Goal: Use online tool/utility: Utilize a website feature to perform a specific function

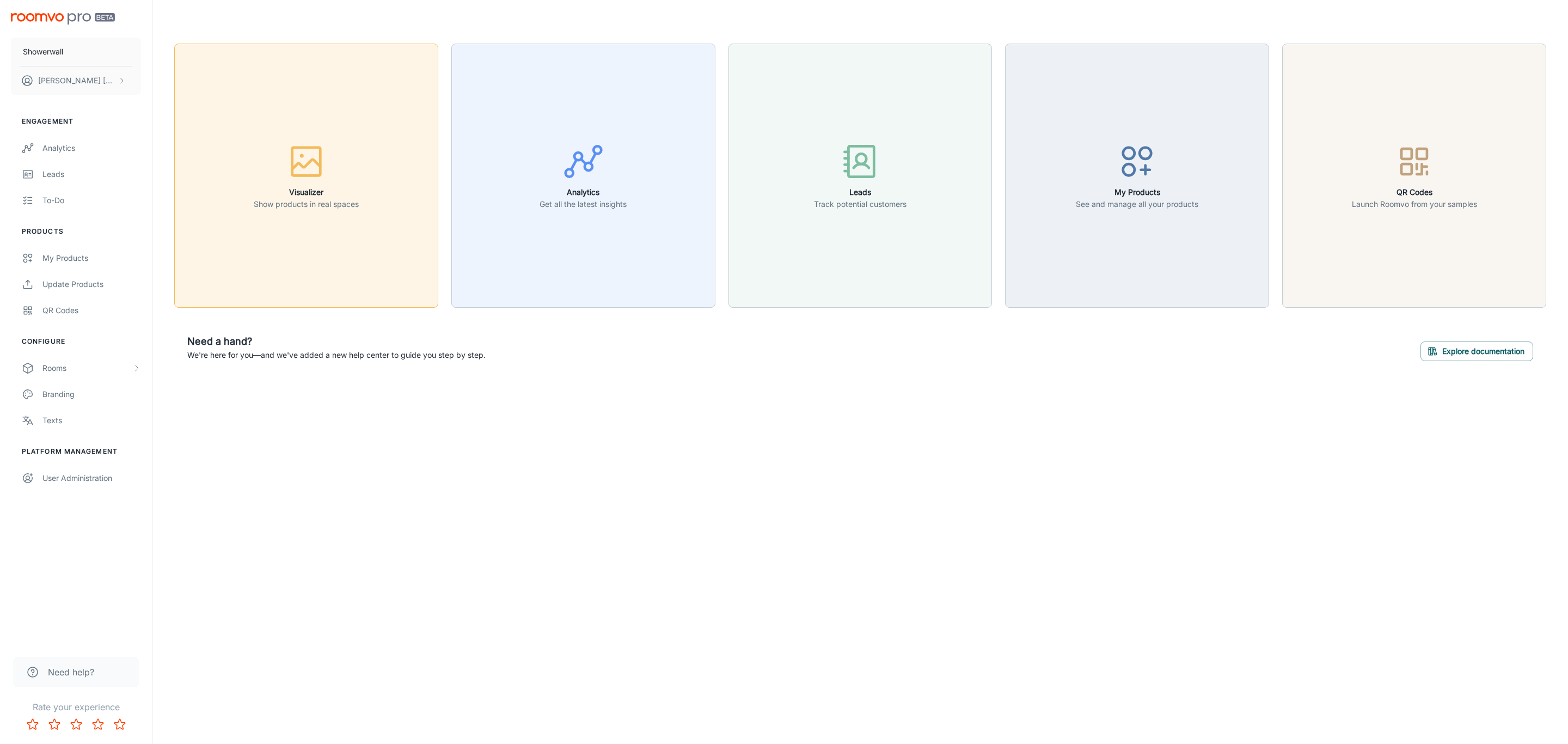
click at [312, 240] on button "Visualizer Show products in real spaces" at bounding box center [306, 176] width 264 height 264
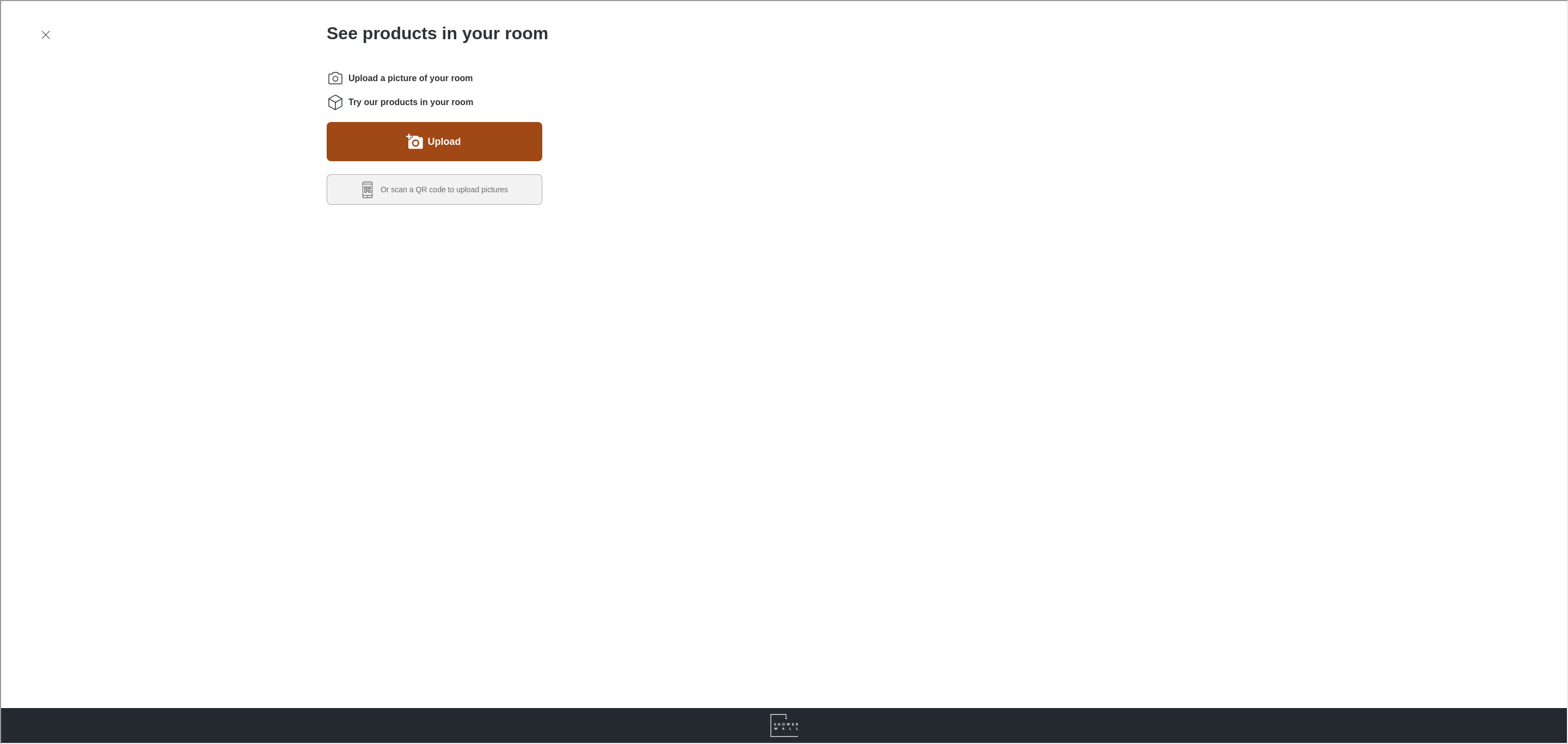
click at [427, 139] on label "Upload" at bounding box center [443, 140] width 33 height 18
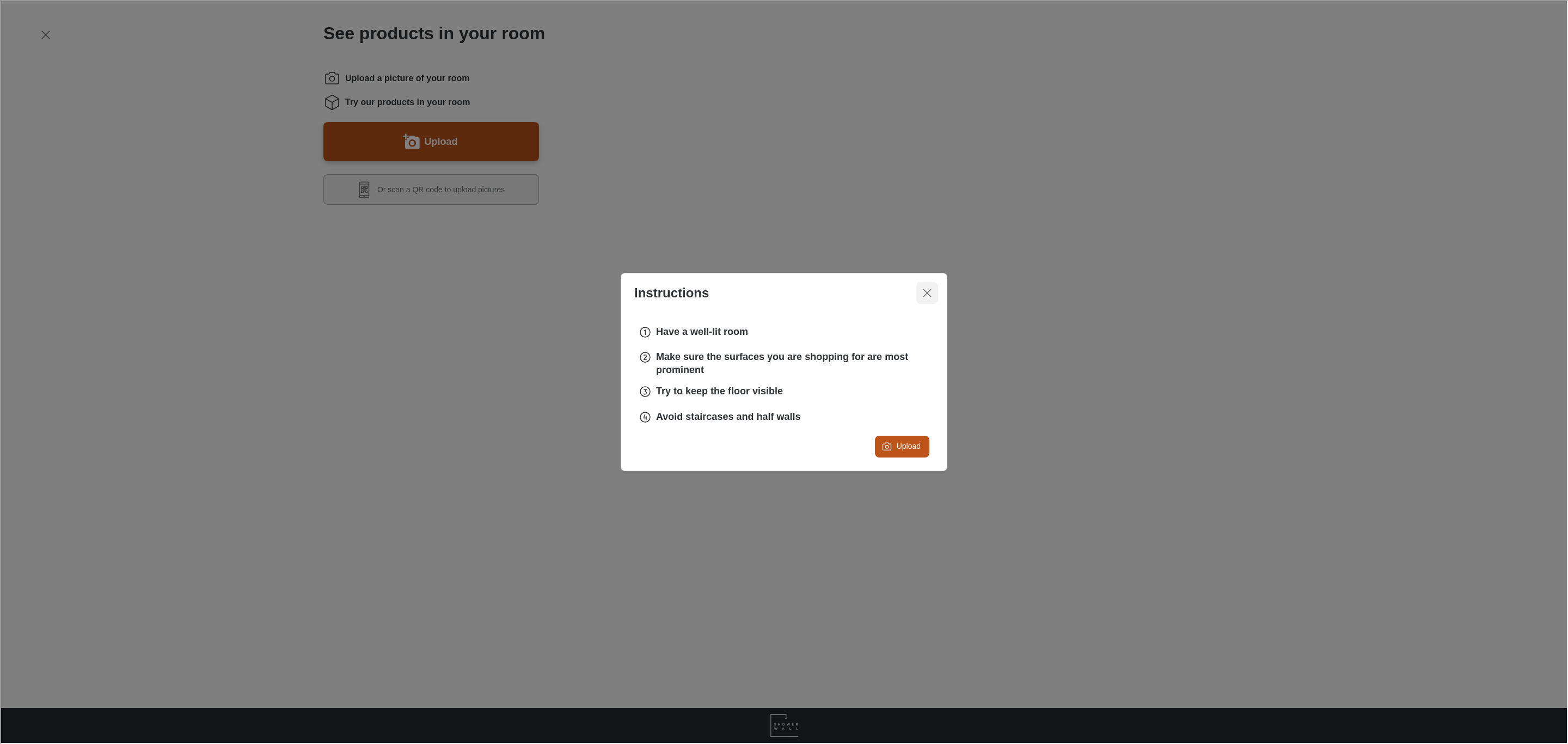
click at [923, 284] on button "Close dialog" at bounding box center [926, 292] width 22 height 22
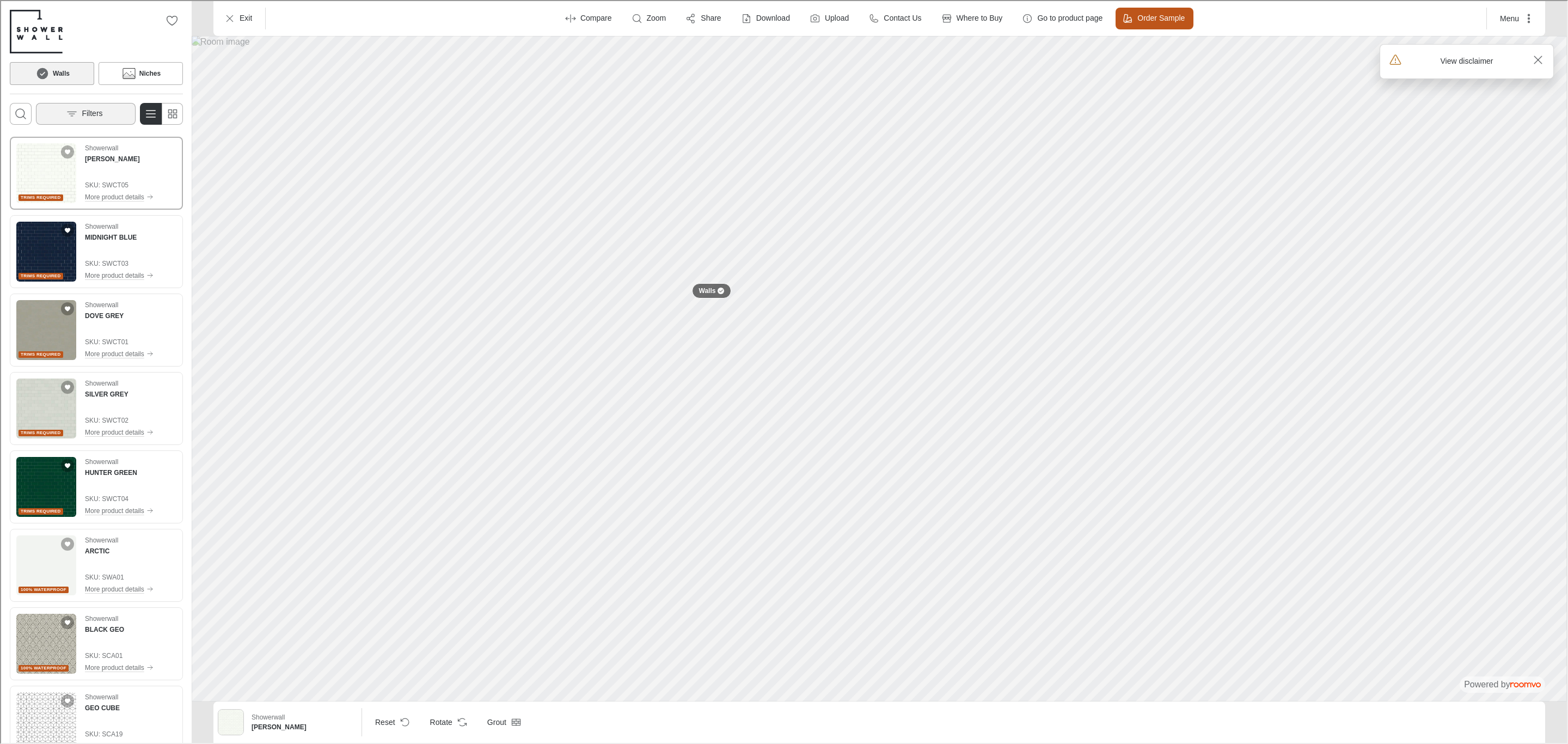
click at [93, 108] on p "Filters" at bounding box center [91, 113] width 21 height 11
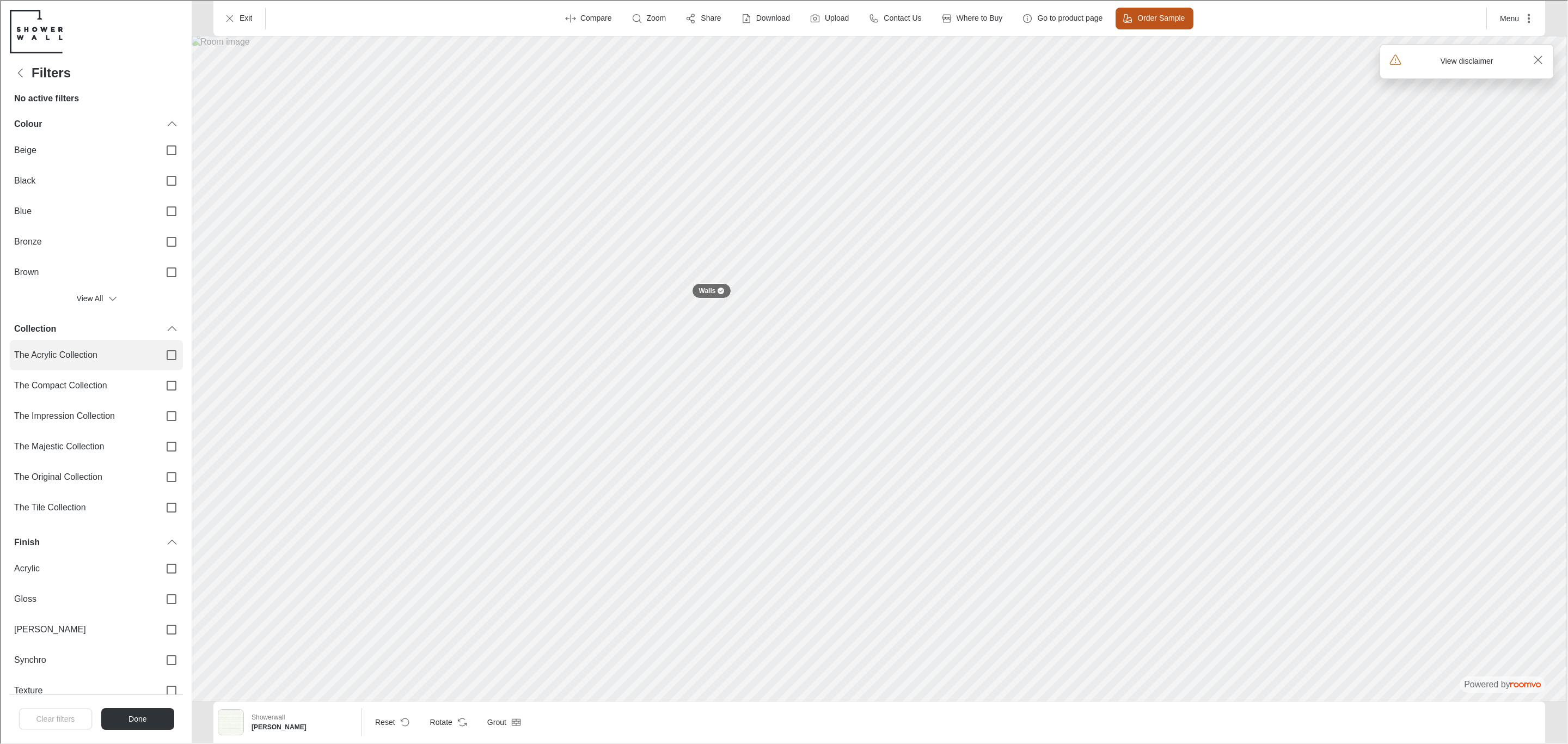
click at [124, 351] on span "The Acrylic Collection" at bounding box center [81, 354] width 137 height 12
click at [159, 351] on input "The Acrylic Collection" at bounding box center [170, 354] width 23 height 23
checkbox input "true"
click at [132, 715] on button "Done" at bounding box center [136, 718] width 74 height 22
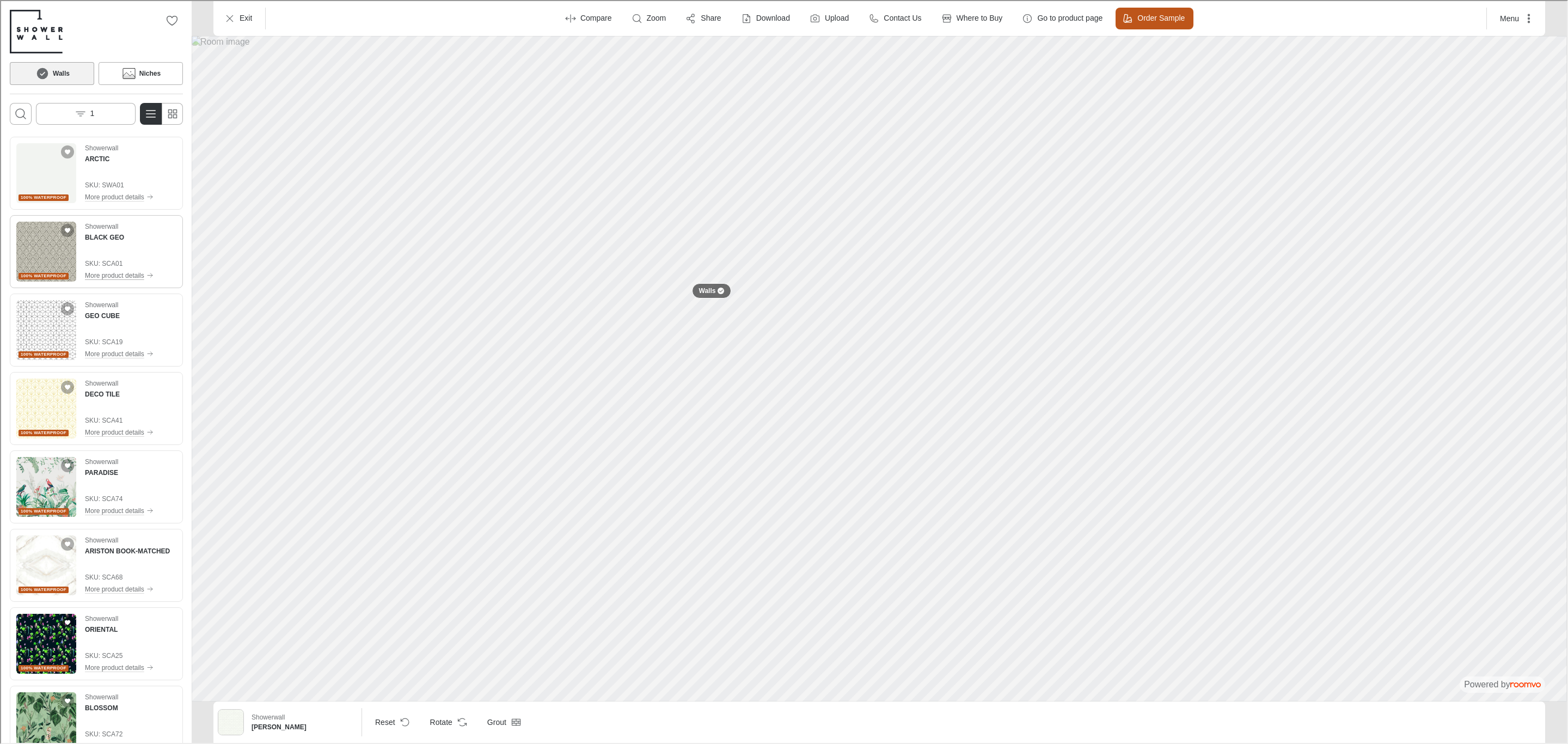
scroll to position [82, 0]
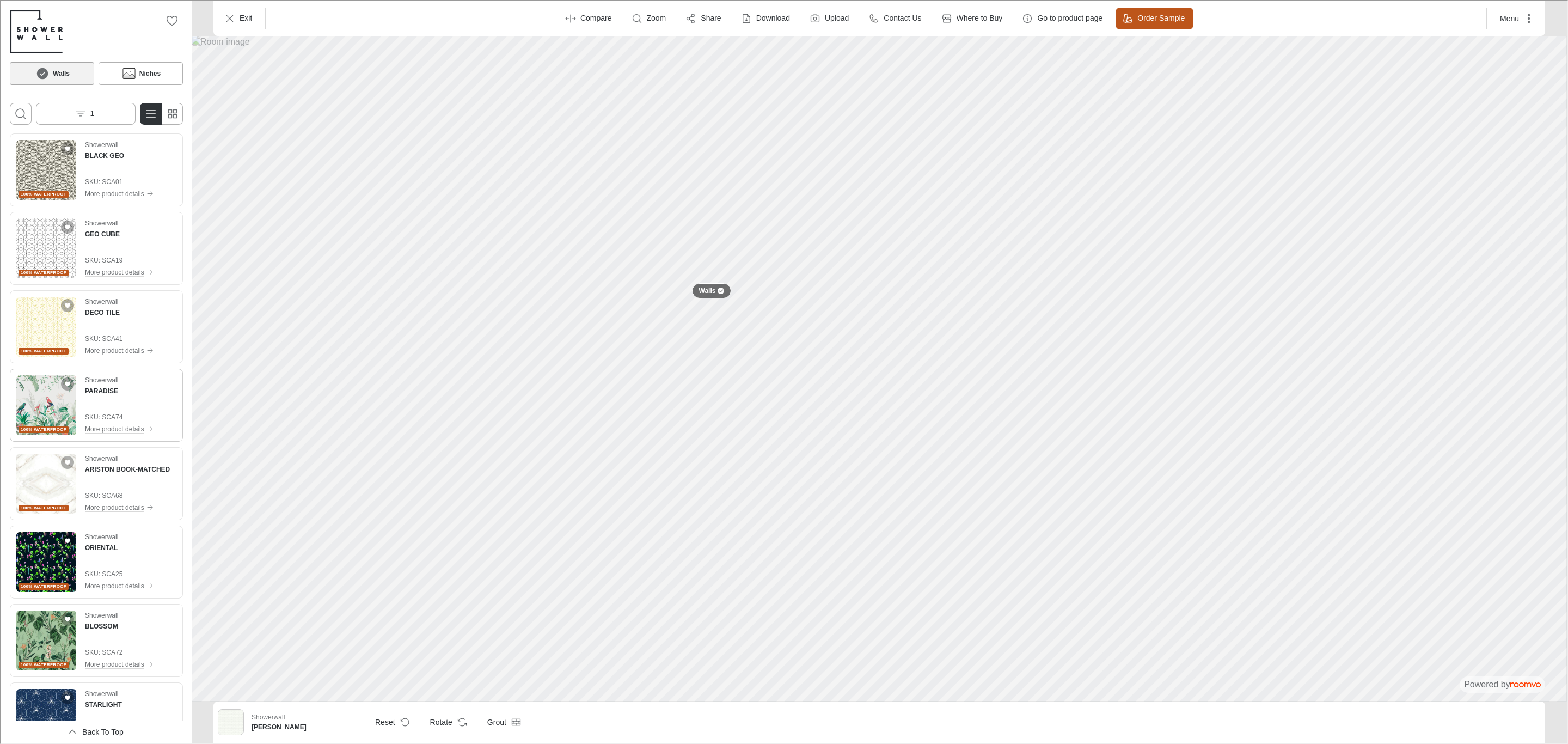
click at [48, 412] on img "See PARADISE in the room" at bounding box center [45, 404] width 60 height 60
click at [60, 493] on img "See ARISTON BOOK-MATCHED in the room" at bounding box center [45, 482] width 60 height 60
drag, startPoint x: 52, startPoint y: 575, endPoint x: 59, endPoint y: 575, distance: 7.0
click at [52, 575] on img "See ORIENTAL in the room" at bounding box center [45, 561] width 60 height 60
drag, startPoint x: 54, startPoint y: 630, endPoint x: 82, endPoint y: 627, distance: 28.2
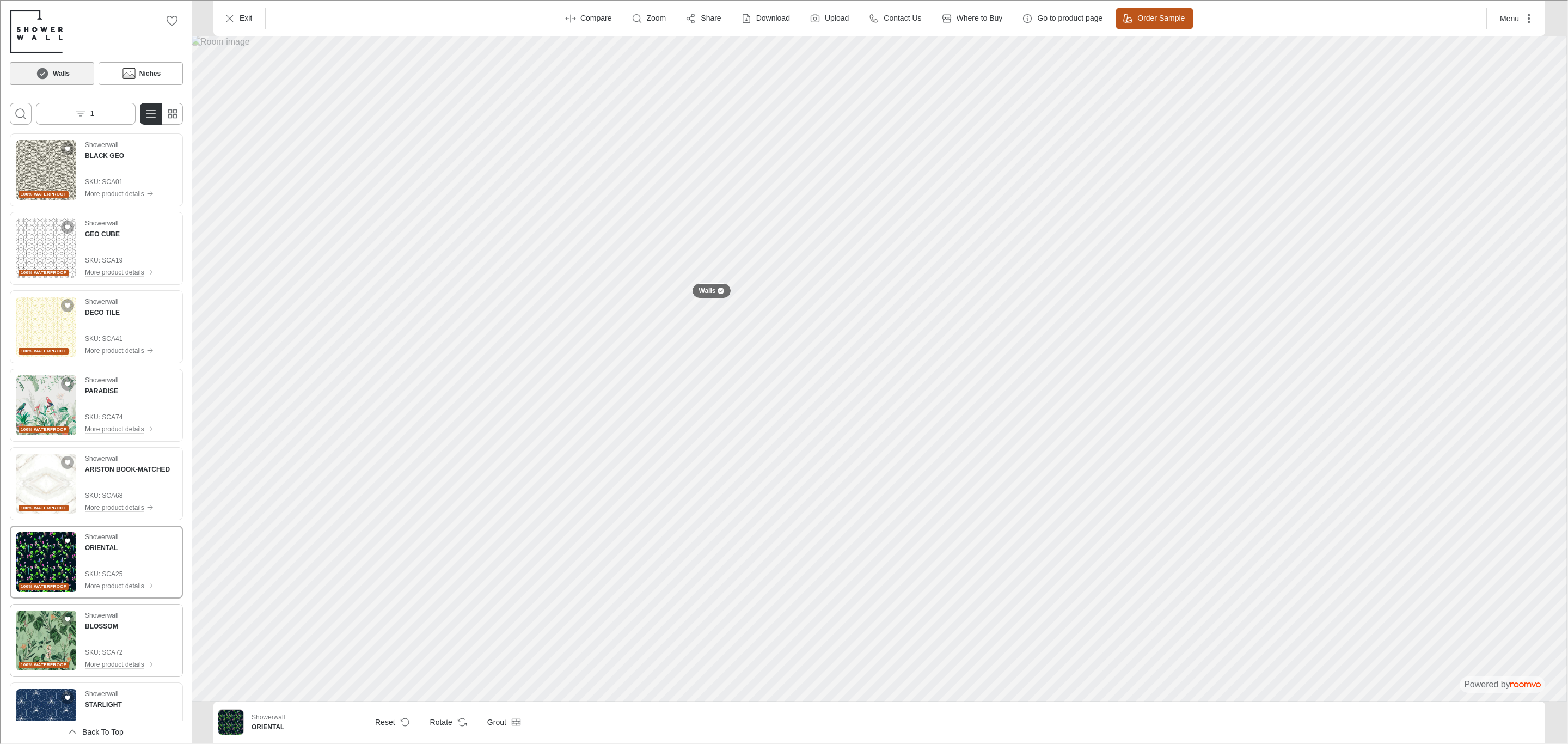
click at [54, 630] on img "See BLOSSOM in the room" at bounding box center [45, 639] width 60 height 60
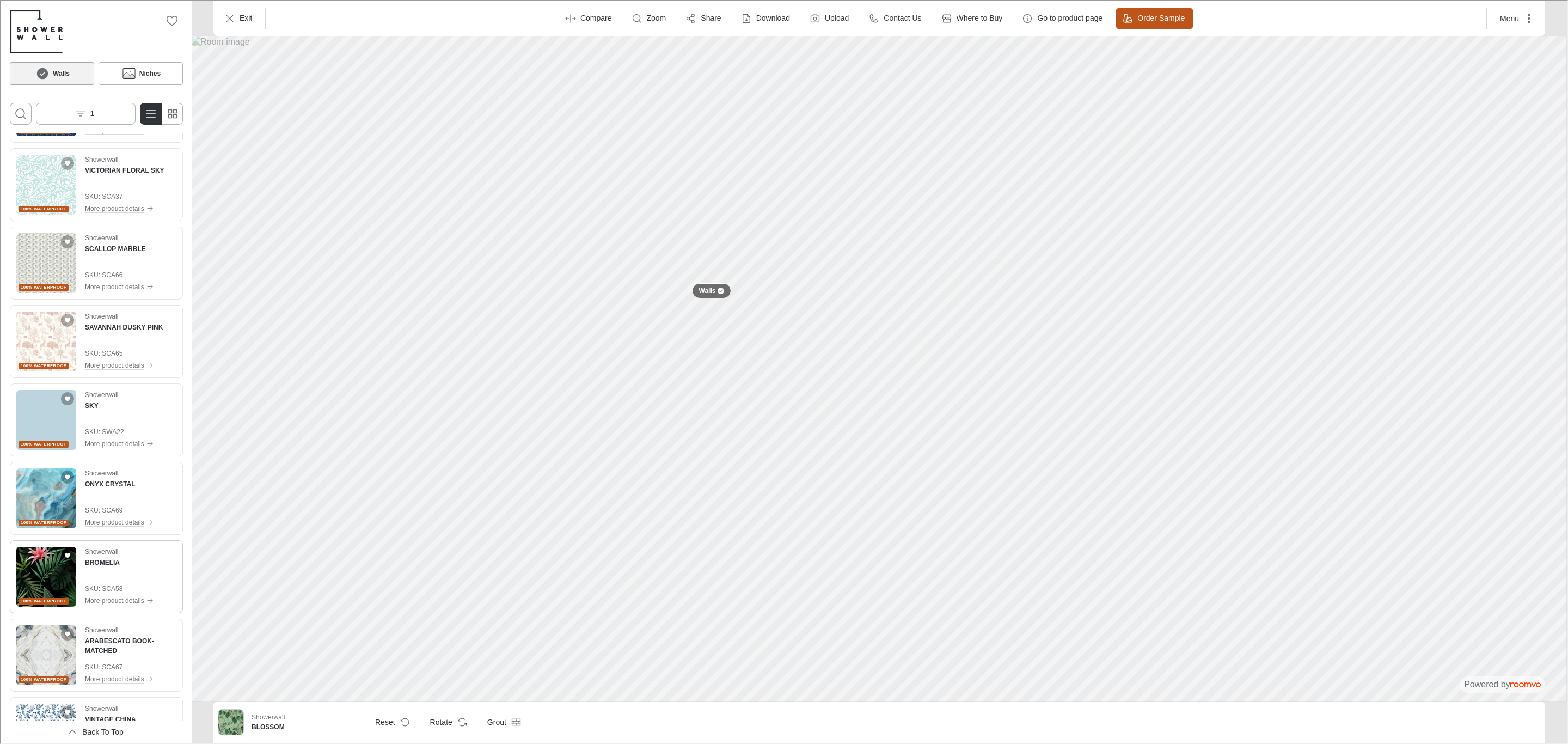
scroll to position [735, 0]
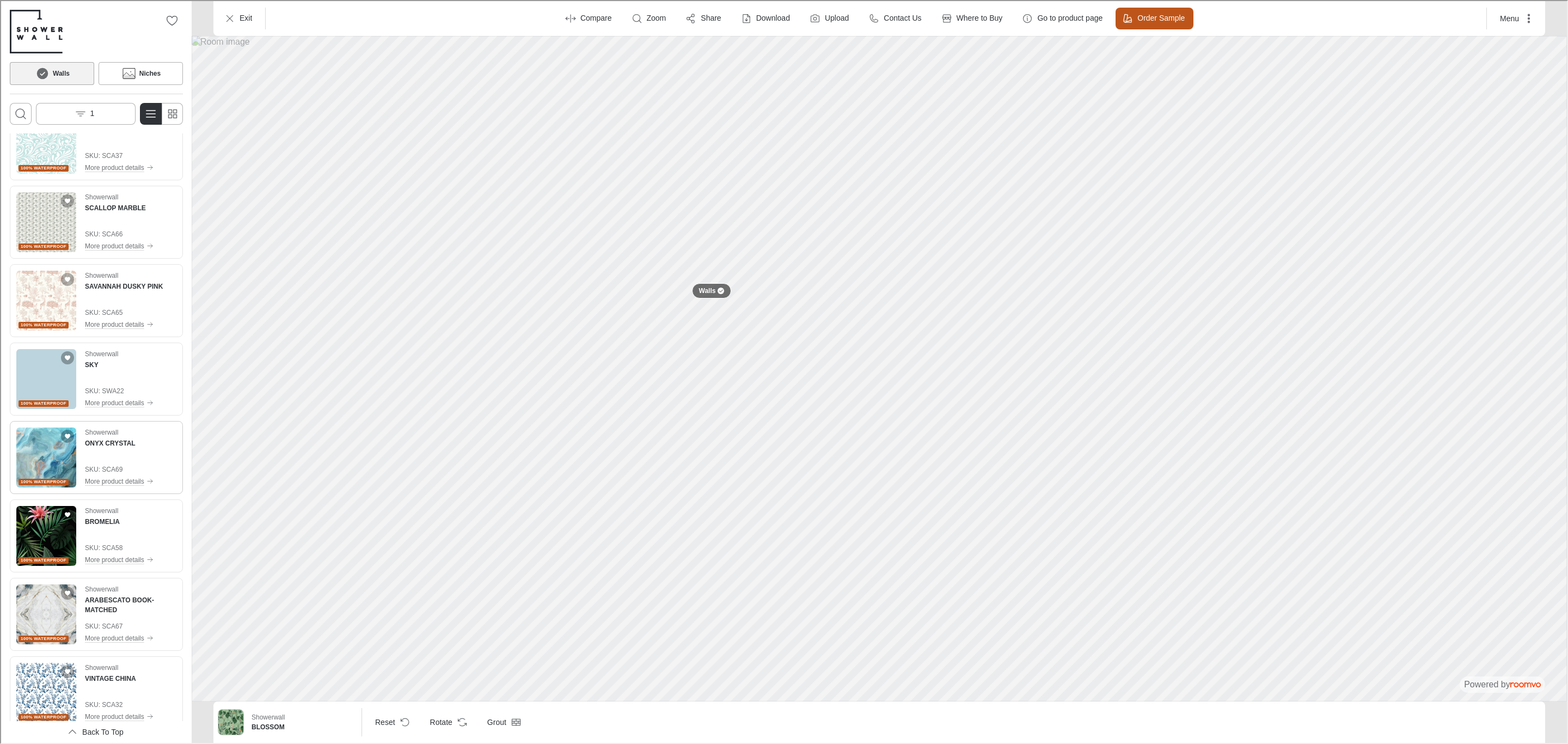
drag, startPoint x: 29, startPoint y: 458, endPoint x: 48, endPoint y: 459, distance: 19.0
click at [29, 458] on img "See ONYX CRYSTAL in the room" at bounding box center [45, 456] width 60 height 60
click at [40, 533] on img "See BROMELIA in the room" at bounding box center [45, 535] width 60 height 60
drag, startPoint x: 58, startPoint y: 617, endPoint x: 93, endPoint y: 605, distance: 37.0
click at [58, 617] on img "See ARABESCATO BOOK-MATCHED in the room" at bounding box center [45, 613] width 60 height 60
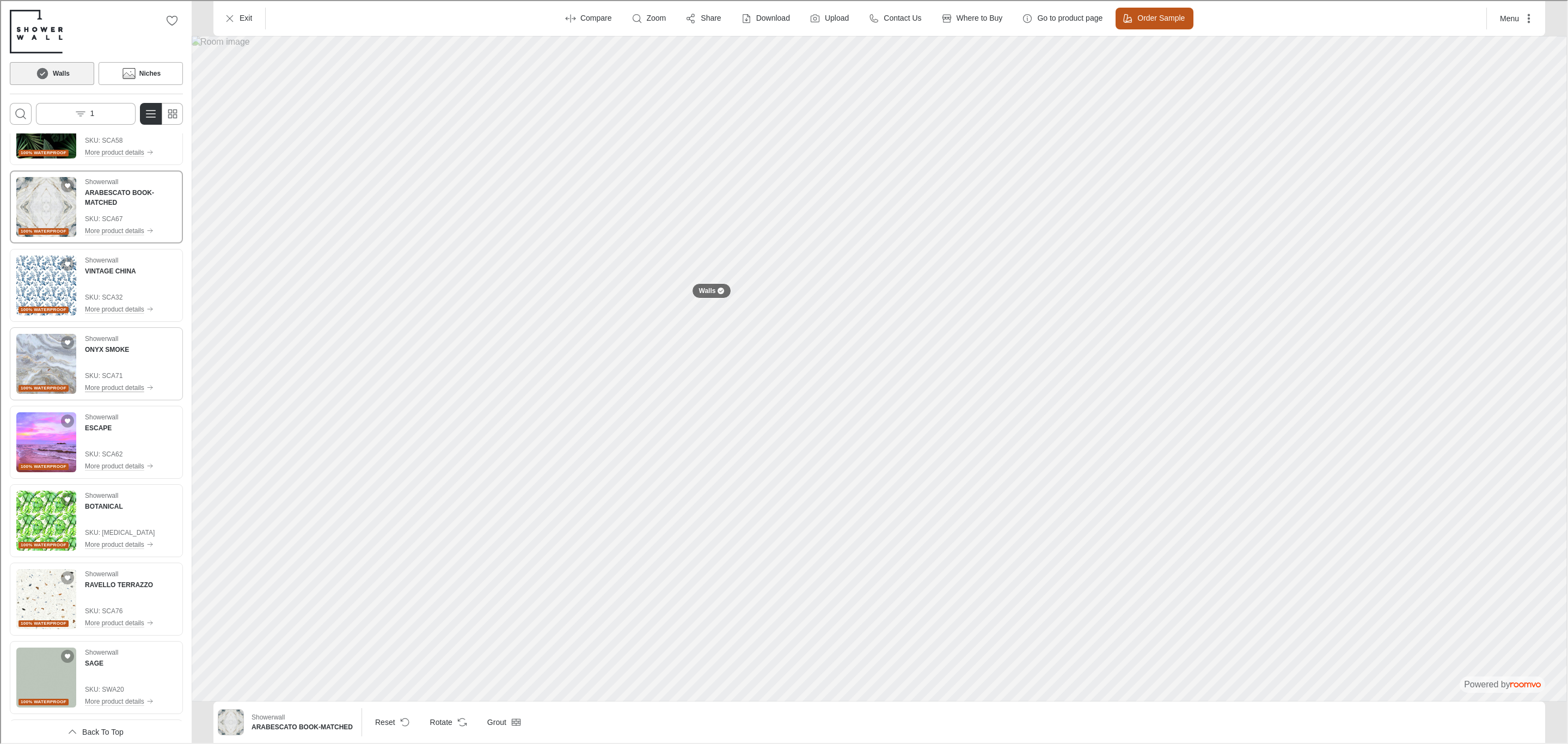
scroll to position [1143, 0]
drag, startPoint x: 44, startPoint y: 455, endPoint x: 159, endPoint y: 449, distance: 115.2
click at [44, 455] on img "See ESCAPE in the room" at bounding box center [45, 440] width 60 height 60
drag, startPoint x: 48, startPoint y: 508, endPoint x: 97, endPoint y: 527, distance: 52.6
click at [48, 508] on img "See BOTANICAL in the room" at bounding box center [45, 518] width 60 height 60
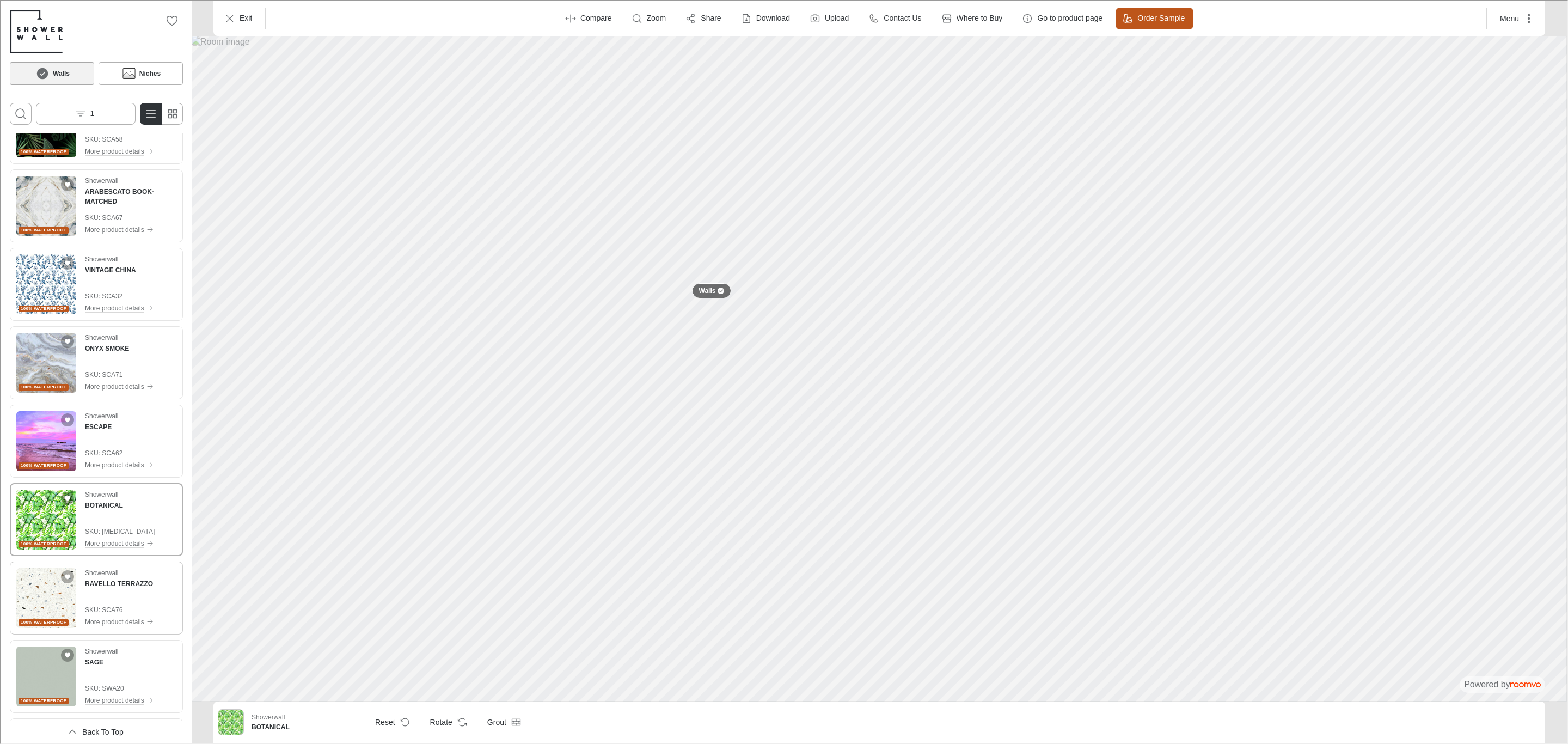
scroll to position [1552, 0]
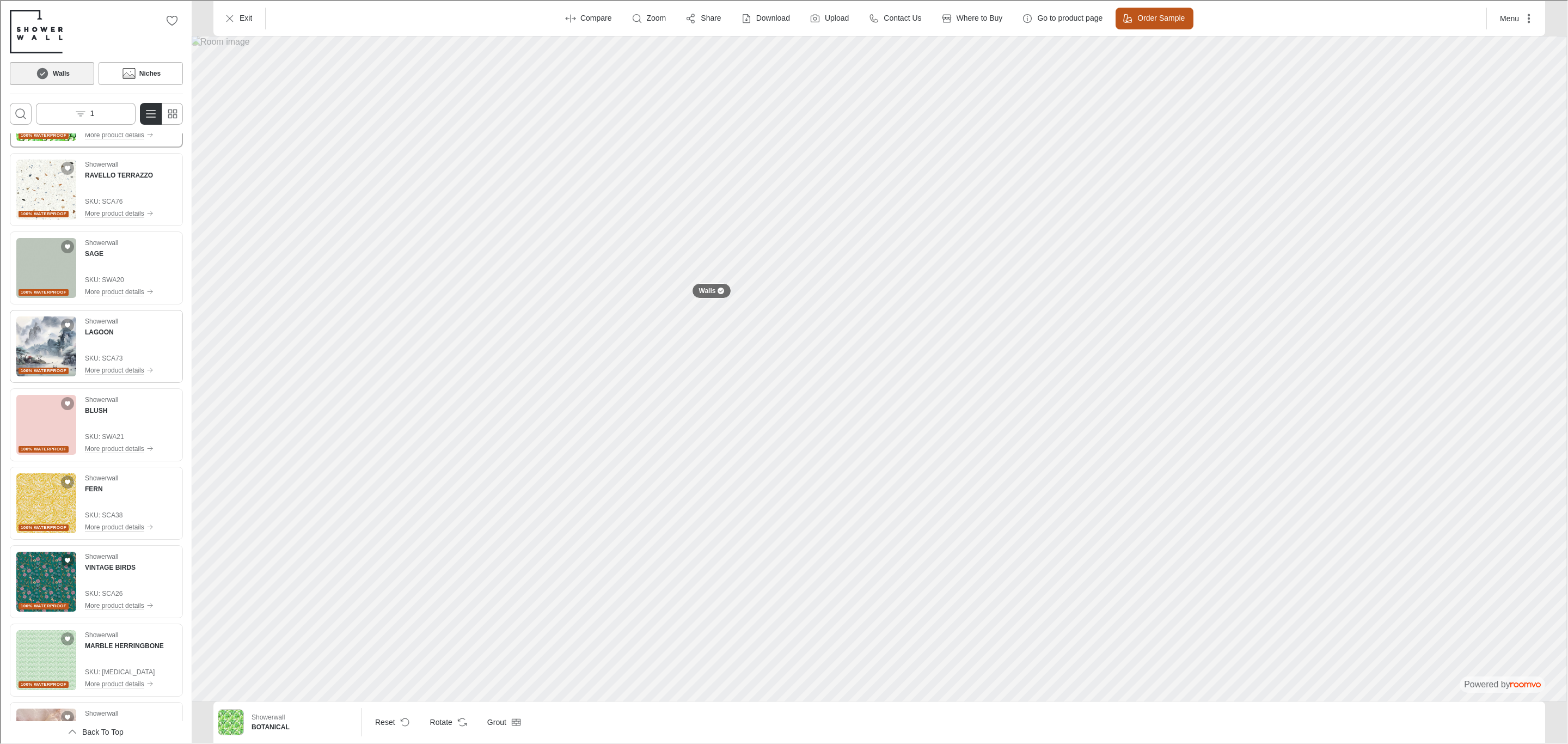
drag, startPoint x: 43, startPoint y: 348, endPoint x: 136, endPoint y: 361, distance: 93.9
click at [43, 348] on img "See LAGOON in the room" at bounding box center [45, 345] width 60 height 60
drag, startPoint x: 44, startPoint y: 581, endPoint x: 52, endPoint y: 578, distance: 8.5
click at [44, 581] on img "See VINTAGE BIRDS in the room" at bounding box center [45, 580] width 60 height 60
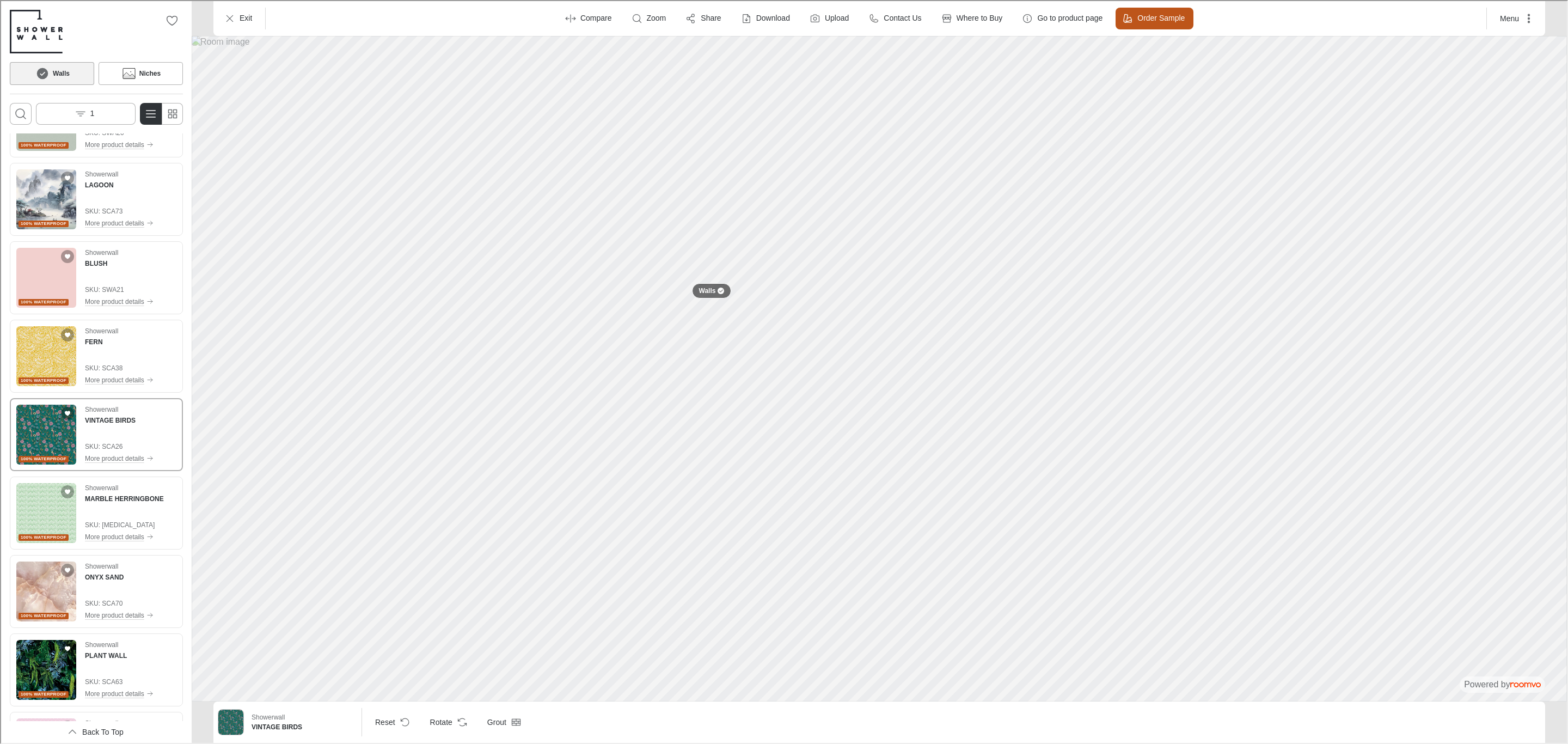
scroll to position [2042, 0]
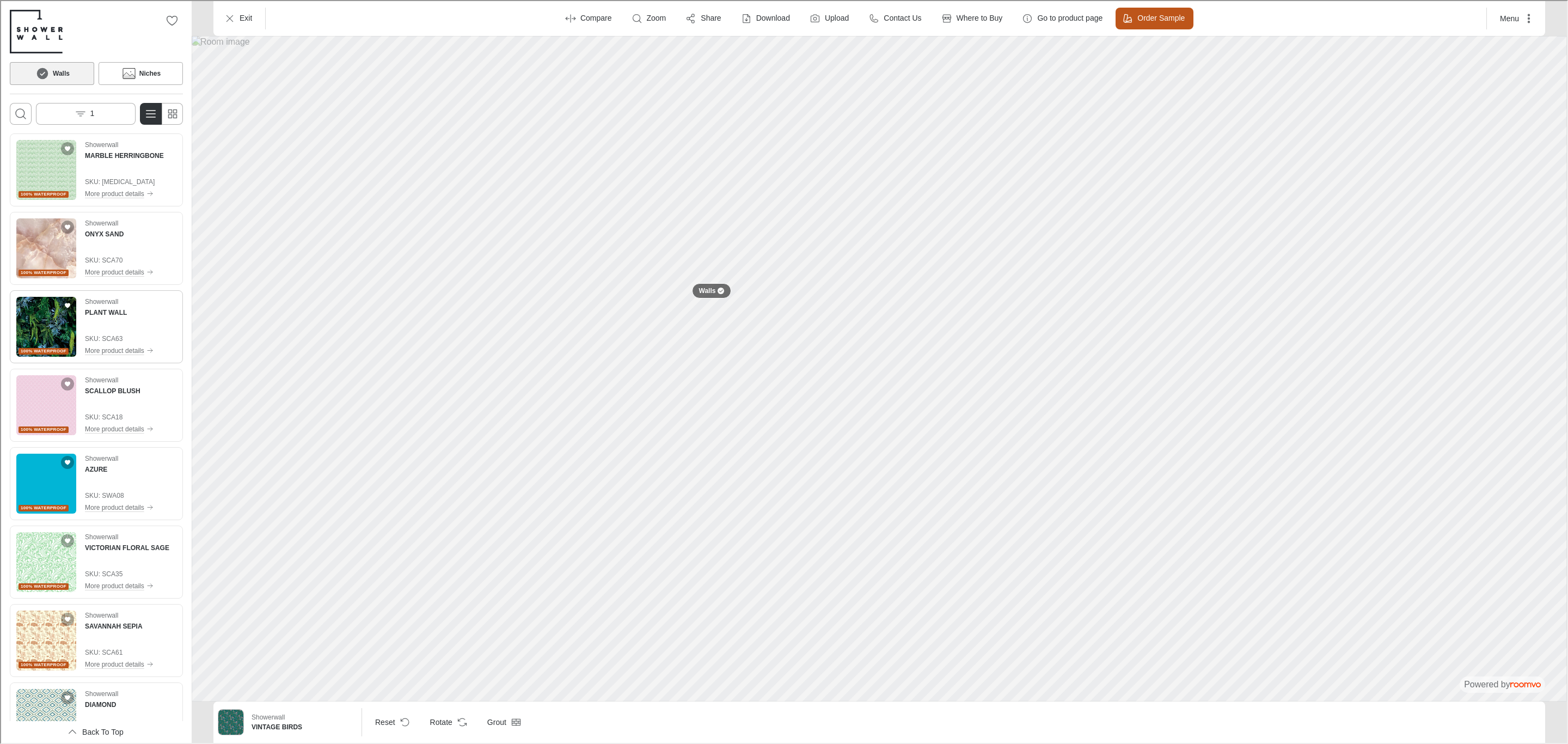
drag, startPoint x: 30, startPoint y: 319, endPoint x: 99, endPoint y: 318, distance: 69.0
click at [30, 319] on img "See PLANT WALL in the room" at bounding box center [45, 326] width 60 height 60
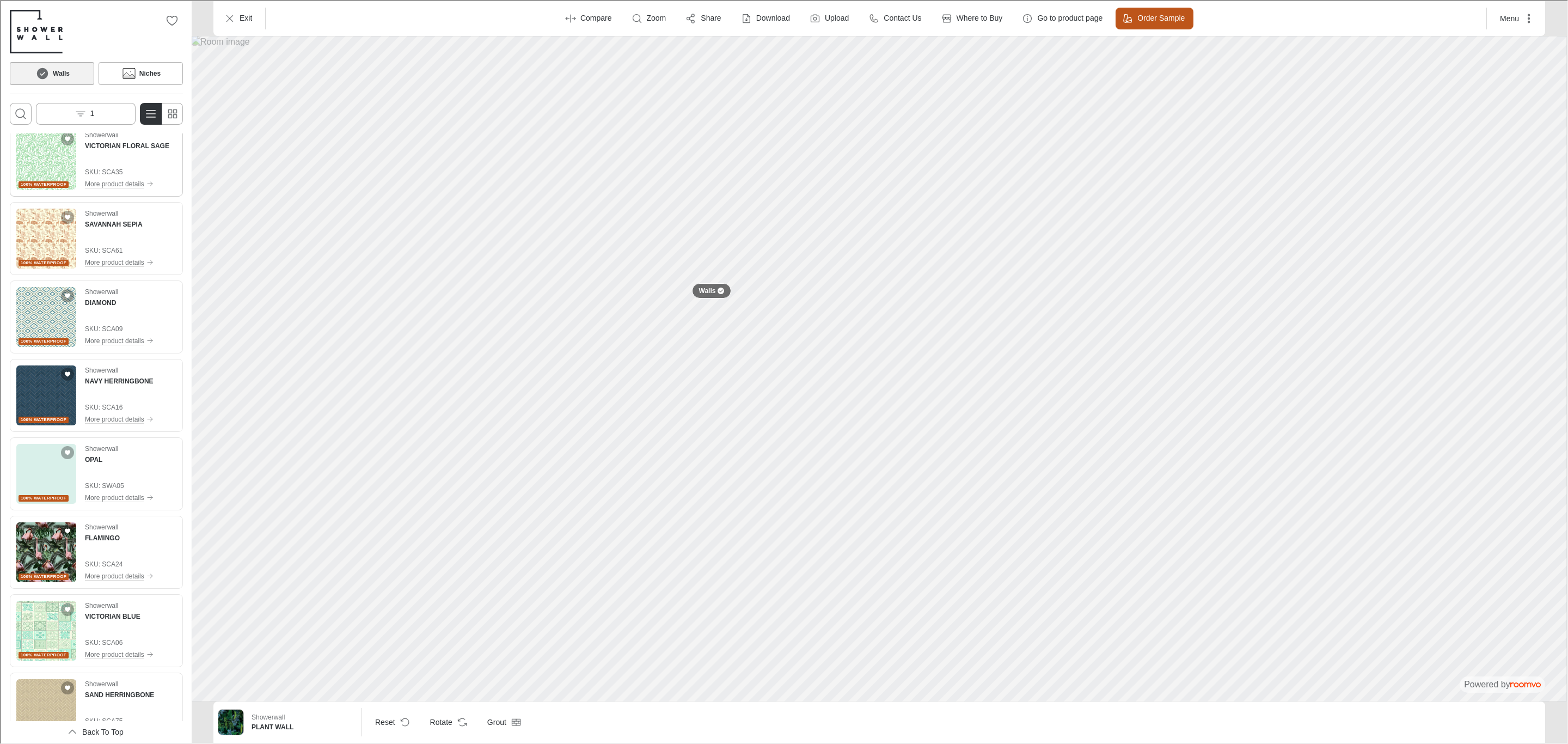
scroll to position [2451, 0]
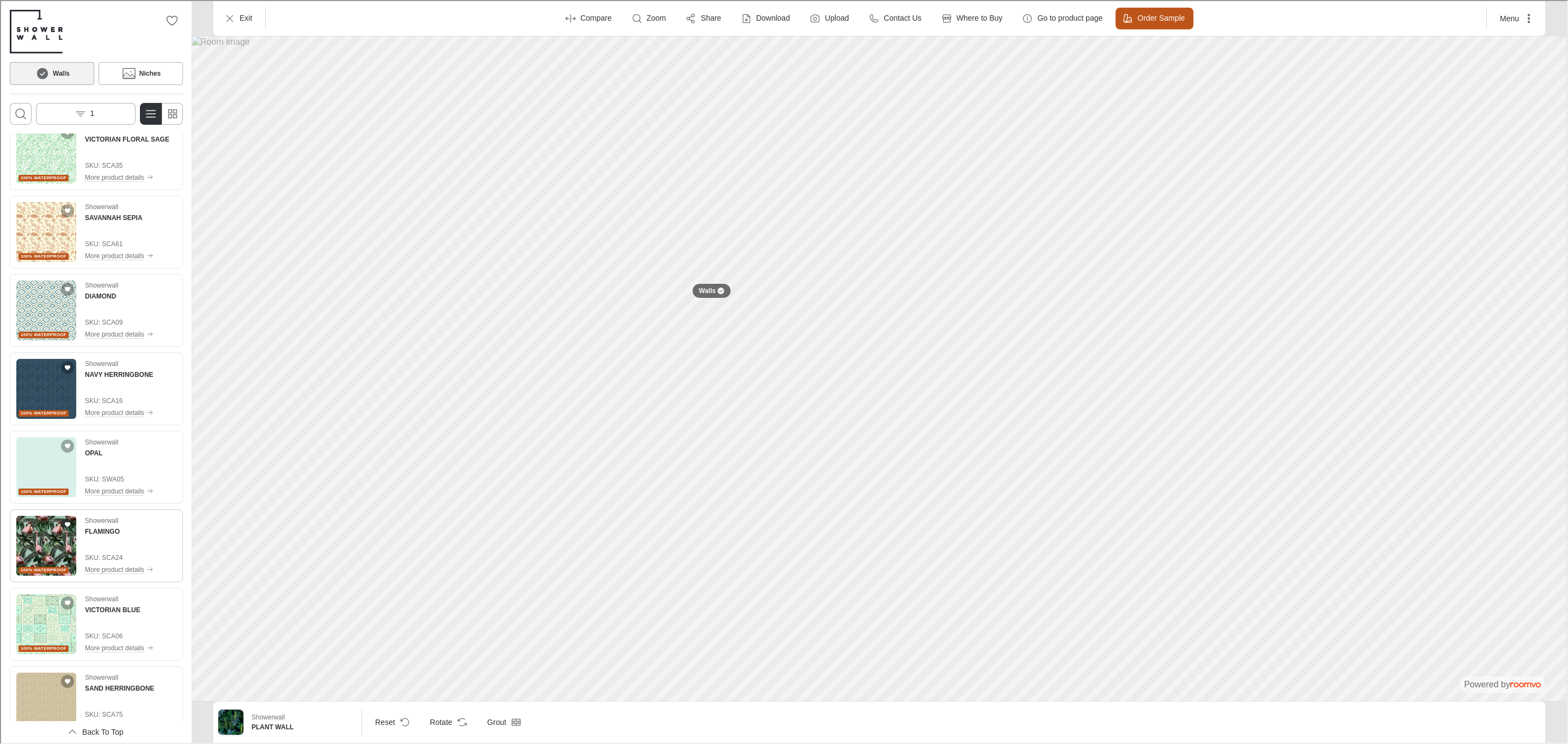
drag, startPoint x: 54, startPoint y: 538, endPoint x: 91, endPoint y: 533, distance: 37.3
click at [54, 538] on img "See FLAMINGO in the room" at bounding box center [45, 544] width 60 height 60
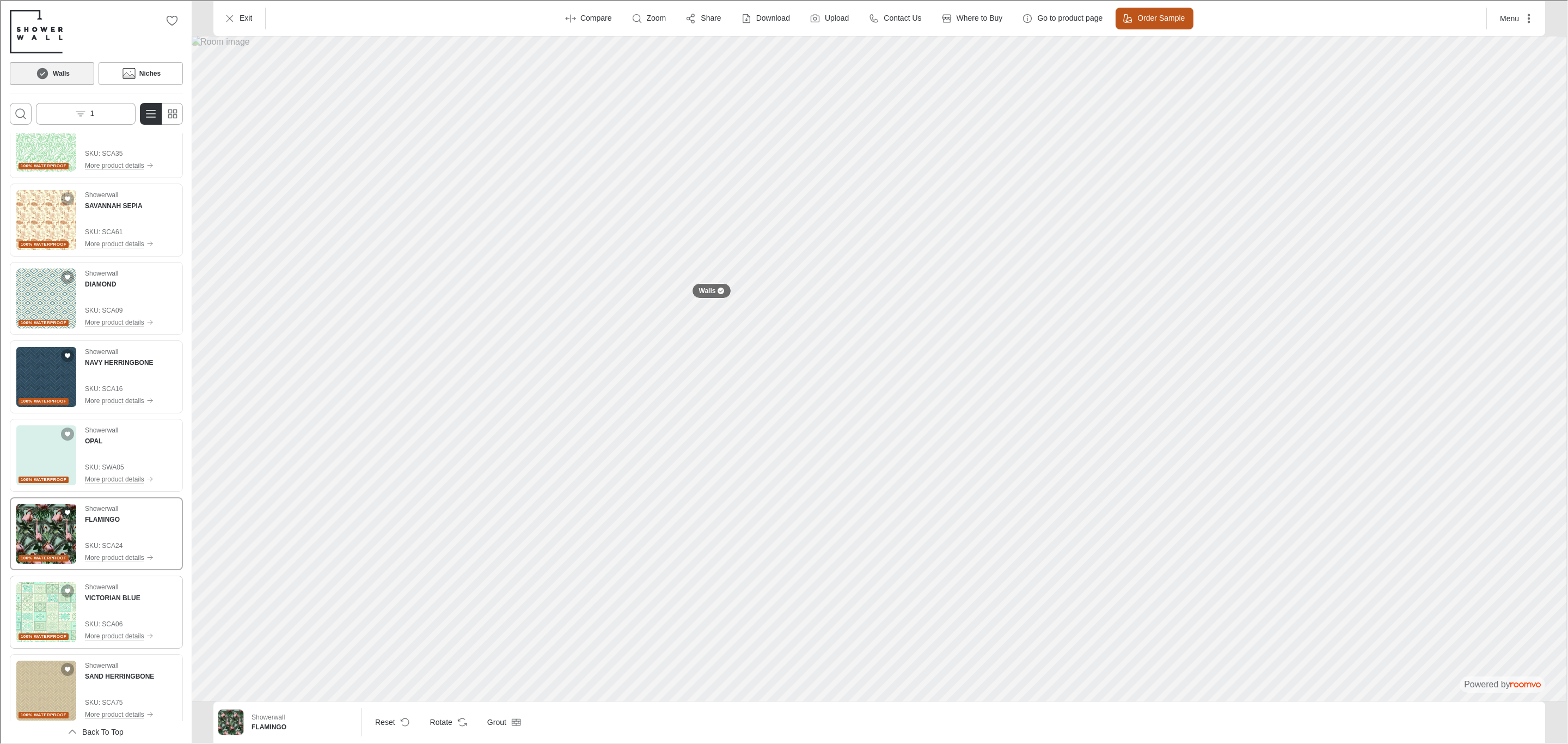
scroll to position [2472, 0]
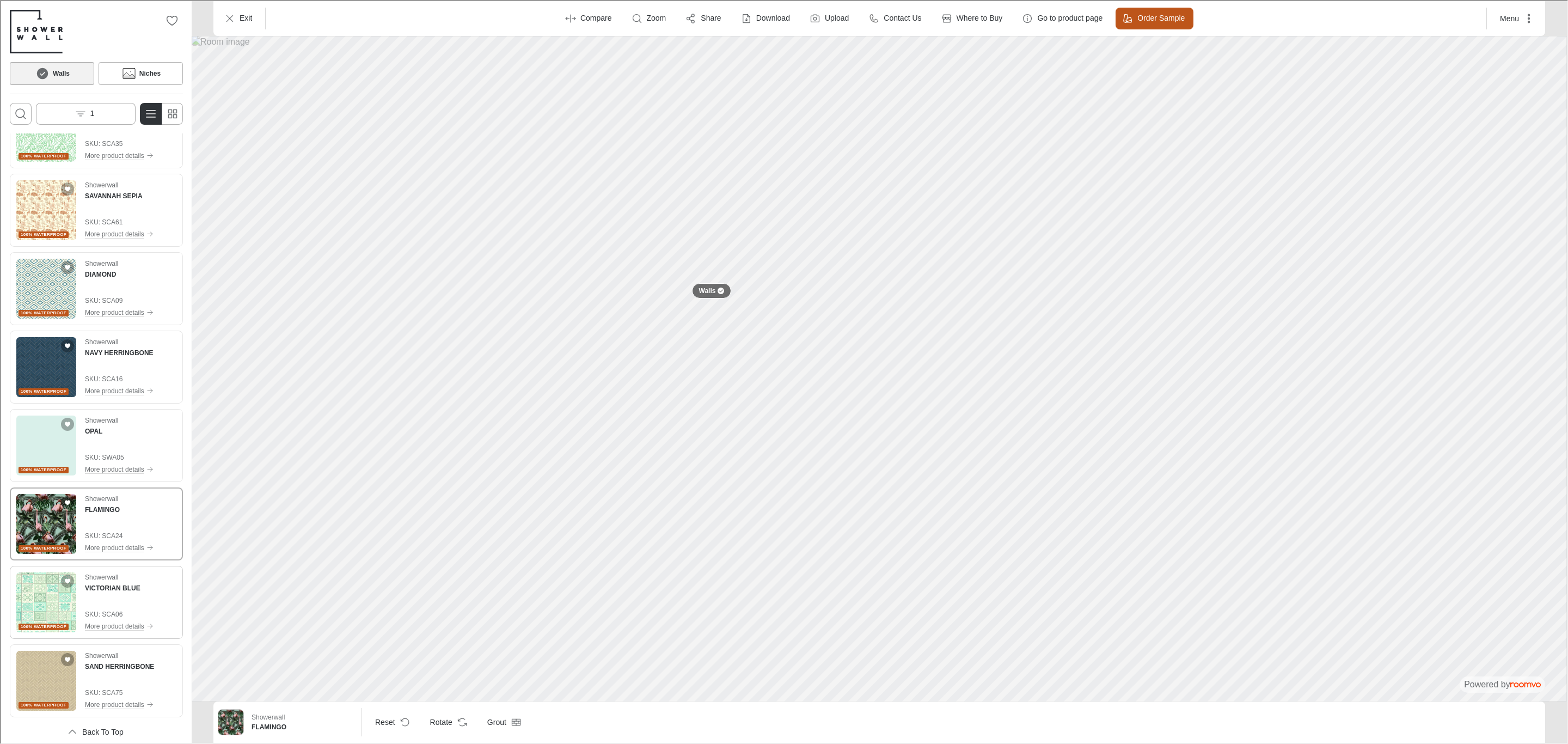
click at [64, 615] on img "See VICTORIAN BLUE in the room" at bounding box center [45, 601] width 60 height 60
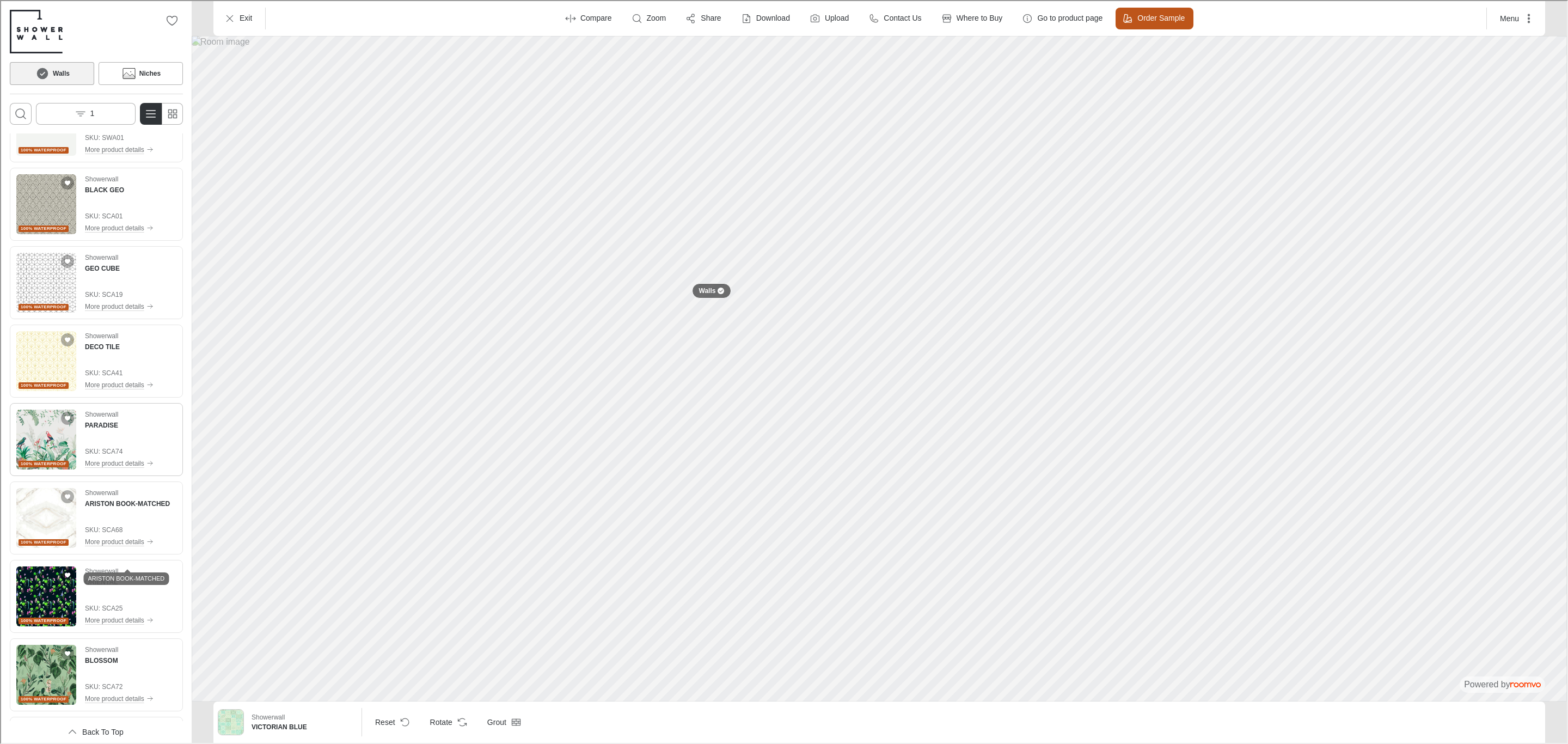
scroll to position [0, 0]
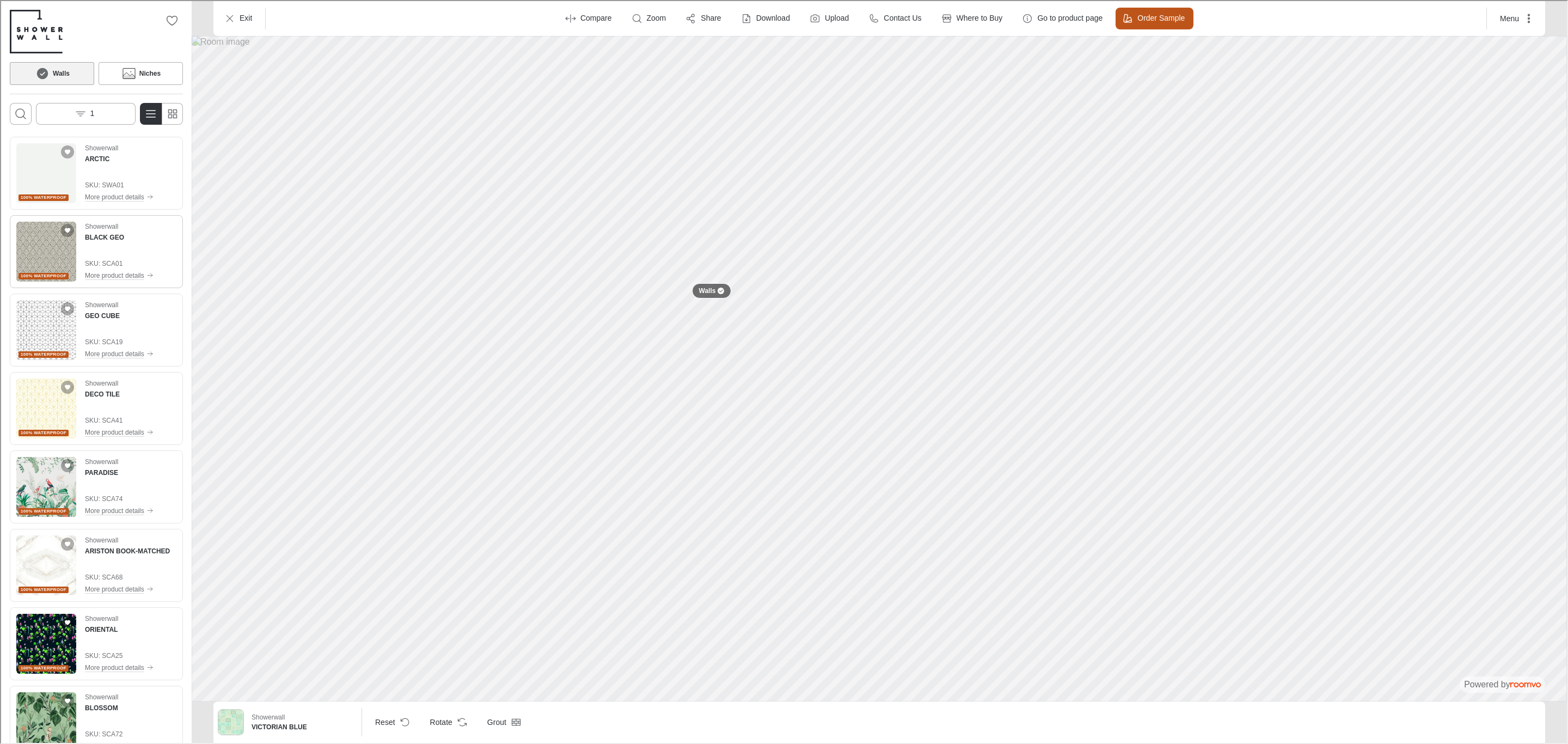
click at [96, 239] on h4 "BLACK GEO" at bounding box center [103, 236] width 39 height 10
click at [48, 334] on img "See GEO CUBE in the room" at bounding box center [45, 329] width 60 height 60
click at [44, 410] on img "See DECO TILE in the room" at bounding box center [45, 407] width 60 height 60
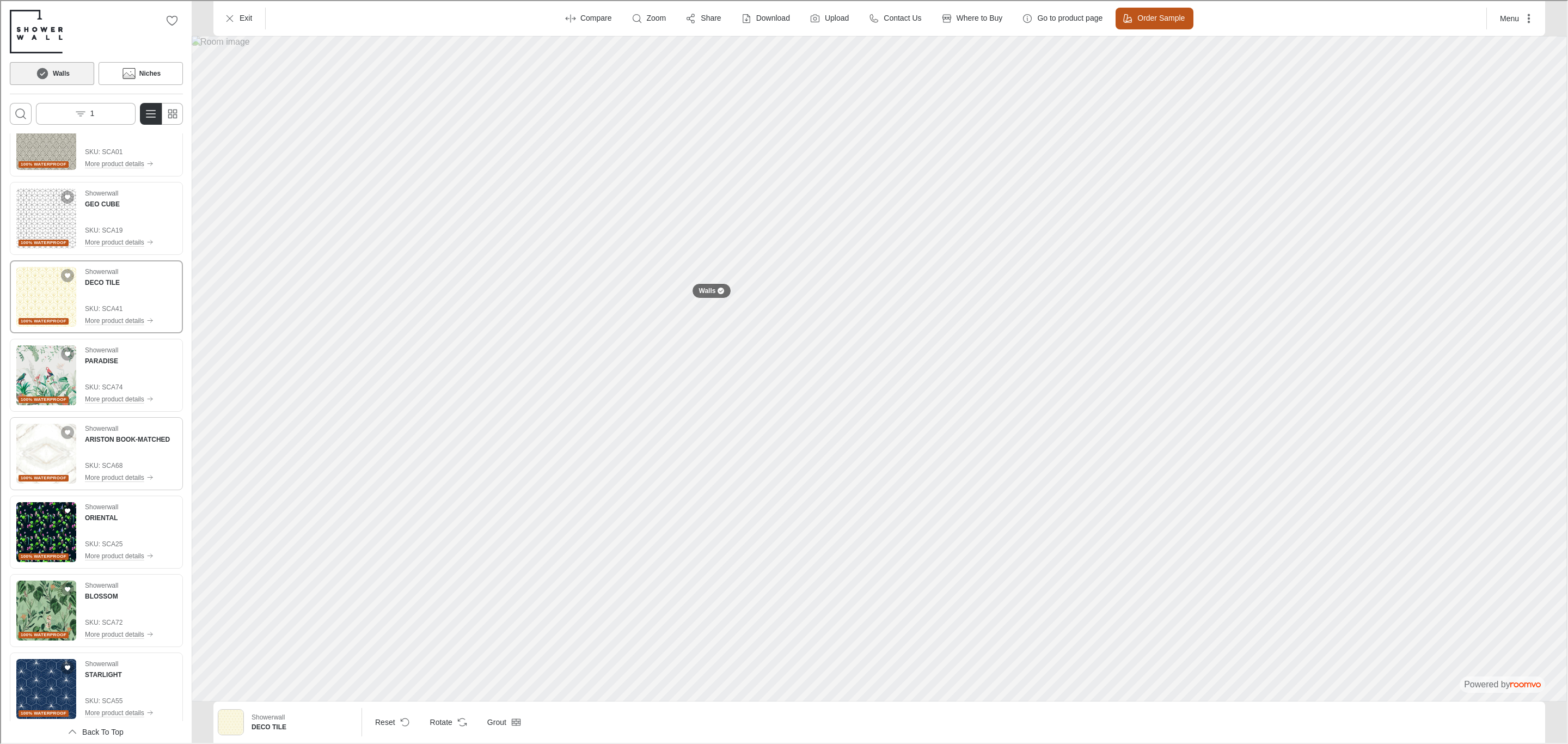
scroll to position [409, 0]
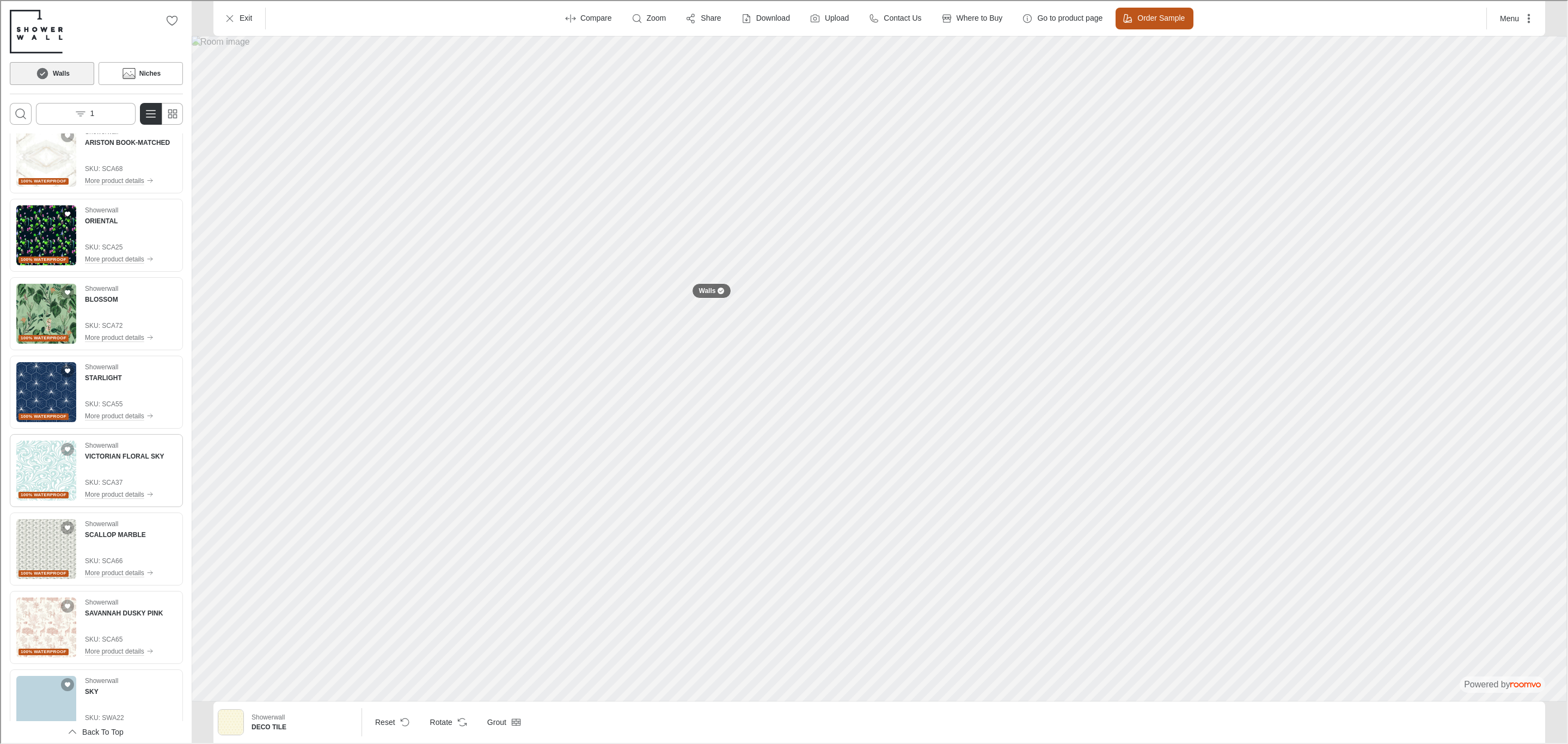
click at [46, 477] on img "See VICTORIAN FLORAL SKY in the room" at bounding box center [45, 469] width 60 height 60
